Goal: Information Seeking & Learning: Learn about a topic

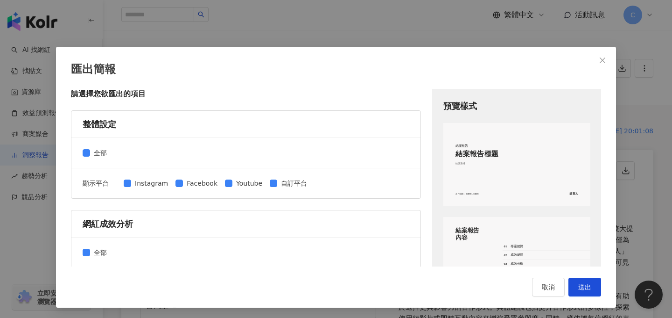
click at [337, 40] on div "匯出簡報 請選擇您欲匯出的項目 整體設定 全部 顯示平台 Instagram Facebook Youtube 自訂平台 網紅成效分析 全部 圖表選擇 網紅成…" at bounding box center [336, 159] width 672 height 318
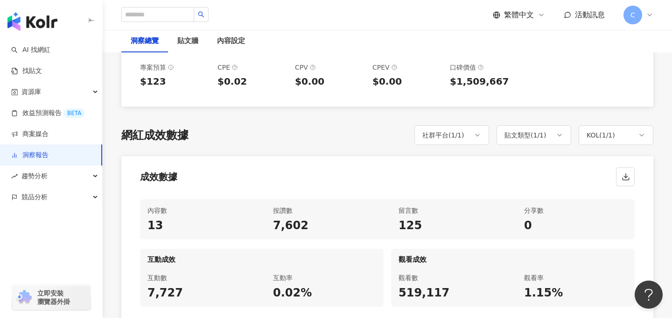
scroll to position [366, 0]
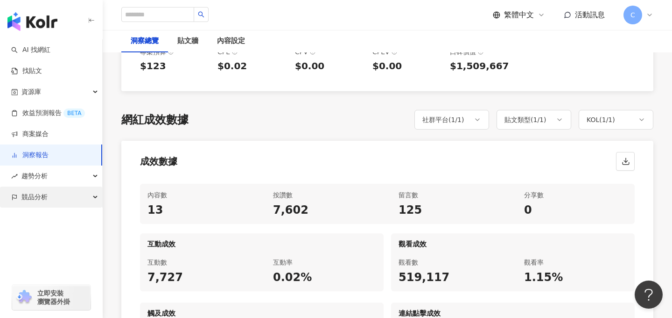
click at [32, 199] on span "競品分析" at bounding box center [34, 196] width 26 height 21
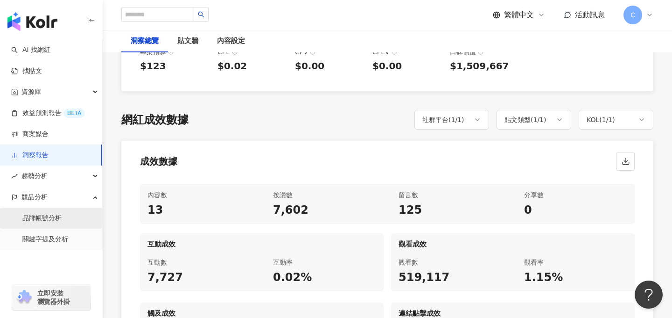
click at [48, 217] on link "品牌帳號分析" at bounding box center [41, 217] width 39 height 9
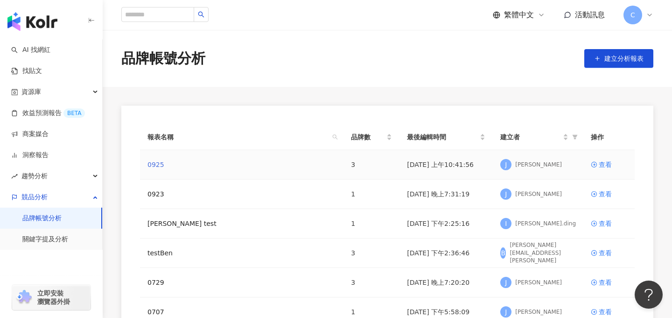
click at [156, 165] on link "0925" at bounding box center [156, 164] width 17 height 10
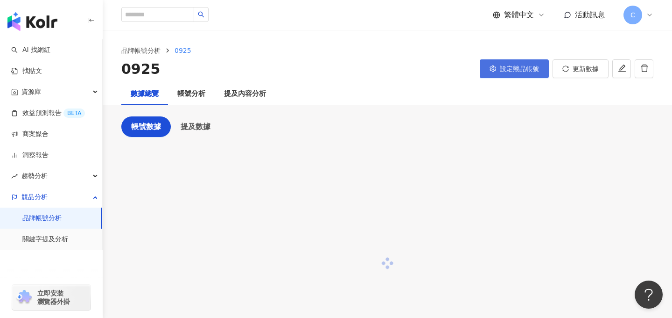
click at [504, 70] on span "設定競品帳號" at bounding box center [519, 68] width 39 height 7
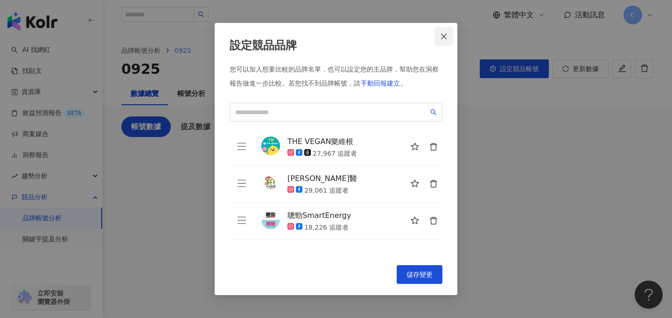
click at [446, 39] on icon "close" at bounding box center [443, 36] width 7 height 7
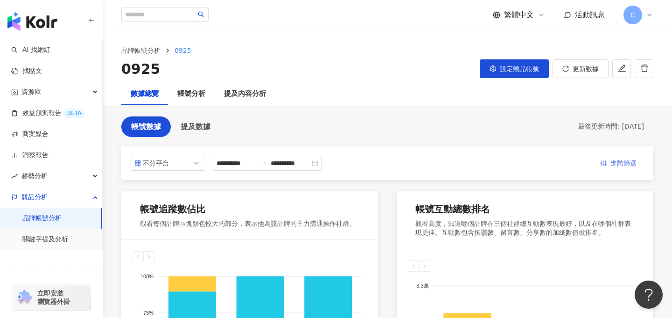
click at [622, 156] on span "進階篩選" at bounding box center [624, 163] width 26 height 15
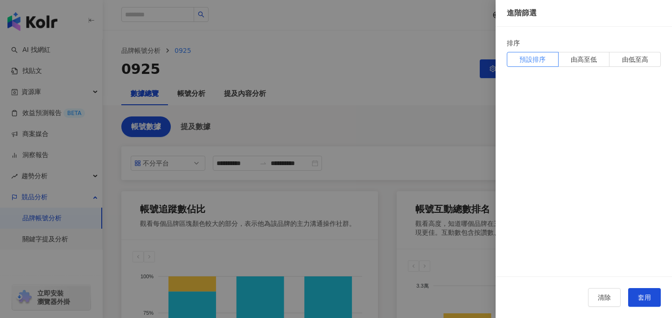
click at [350, 128] on div at bounding box center [336, 159] width 672 height 318
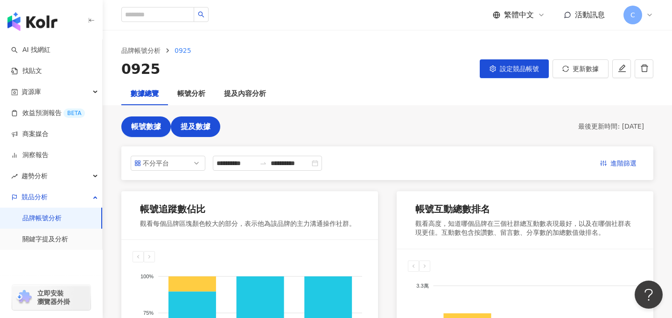
click at [193, 129] on span "提及數據" at bounding box center [196, 126] width 30 height 8
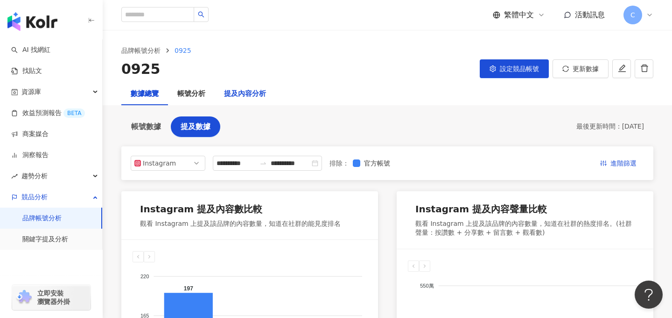
click at [258, 91] on div "提及內容分析" at bounding box center [245, 93] width 42 height 11
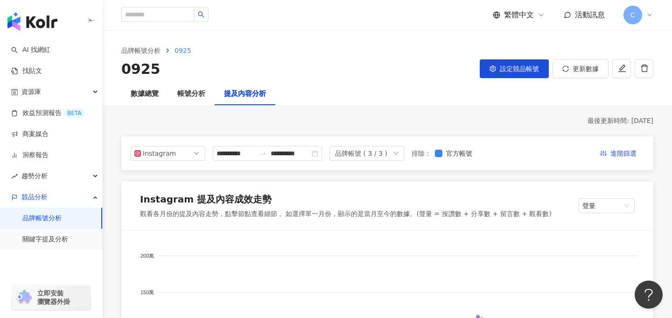
click at [358, 149] on div "品牌帳號 ( 3 / 3 )" at bounding box center [361, 153] width 52 height 14
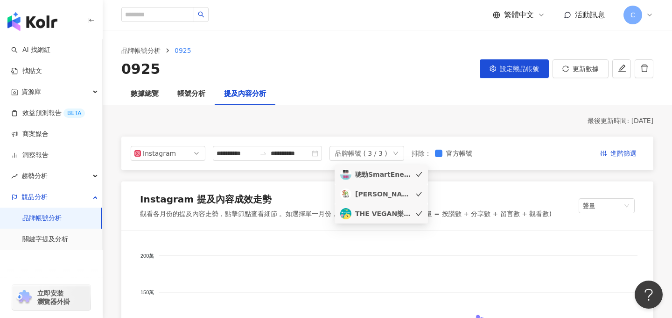
click at [375, 177] on div "聰勁SmartEnergy" at bounding box center [383, 174] width 56 height 10
click at [377, 191] on div "[PERSON_NAME]醫" at bounding box center [383, 194] width 56 height 10
click at [382, 213] on div "THE VEGAN樂維根" at bounding box center [383, 213] width 56 height 10
click at [388, 181] on li "聰勁SmartEnergy" at bounding box center [381, 174] width 93 height 20
click at [388, 195] on div "[PERSON_NAME]醫" at bounding box center [383, 194] width 56 height 10
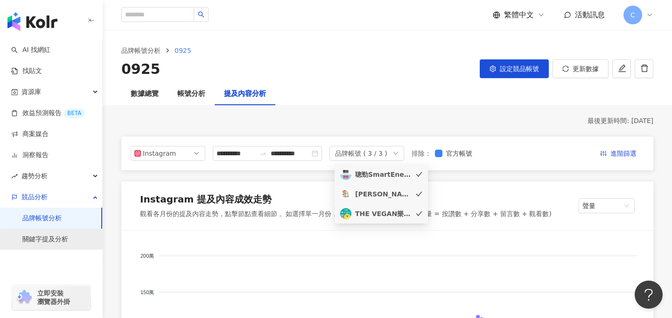
click at [53, 244] on link "關鍵字提及分析" at bounding box center [45, 238] width 46 height 9
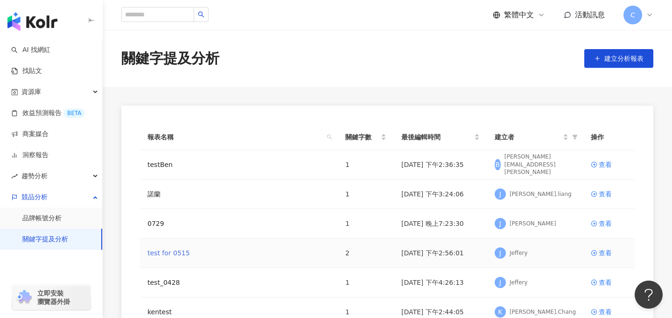
click at [166, 252] on link "test for 0515" at bounding box center [169, 252] width 42 height 10
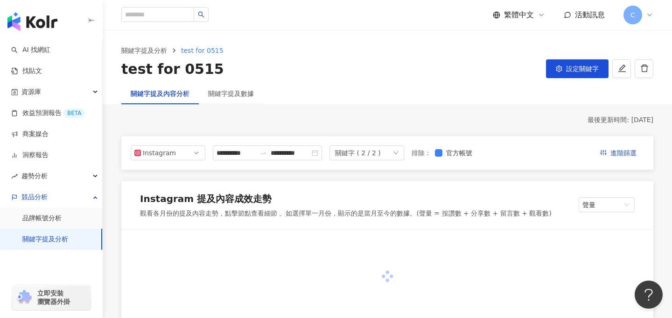
click at [364, 158] on div "關鍵字 ( 2 / 2 )" at bounding box center [358, 153] width 46 height 14
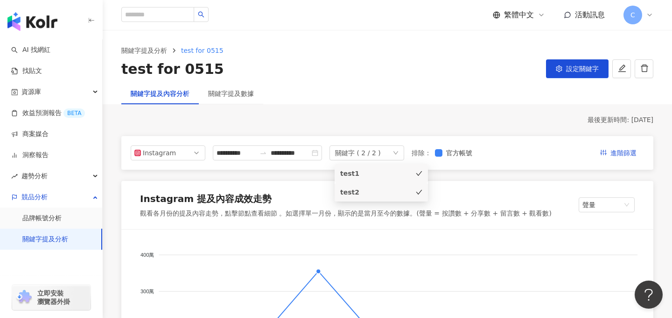
click at [403, 102] on div "關鍵字提及內容分析 關鍵字提及數據" at bounding box center [388, 93] width 570 height 21
